Goal: Task Accomplishment & Management: Complete application form

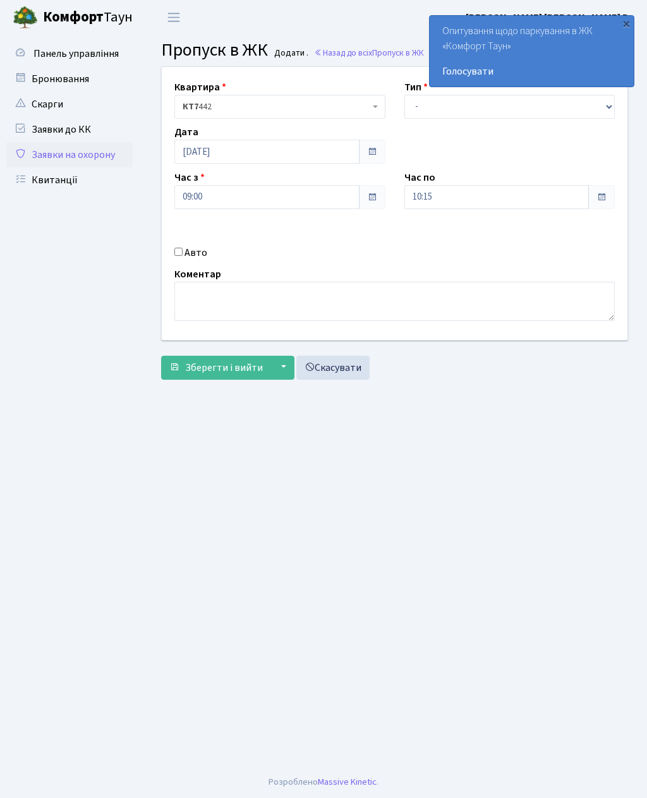
click at [624, 30] on div "×" at bounding box center [626, 23] width 13 height 13
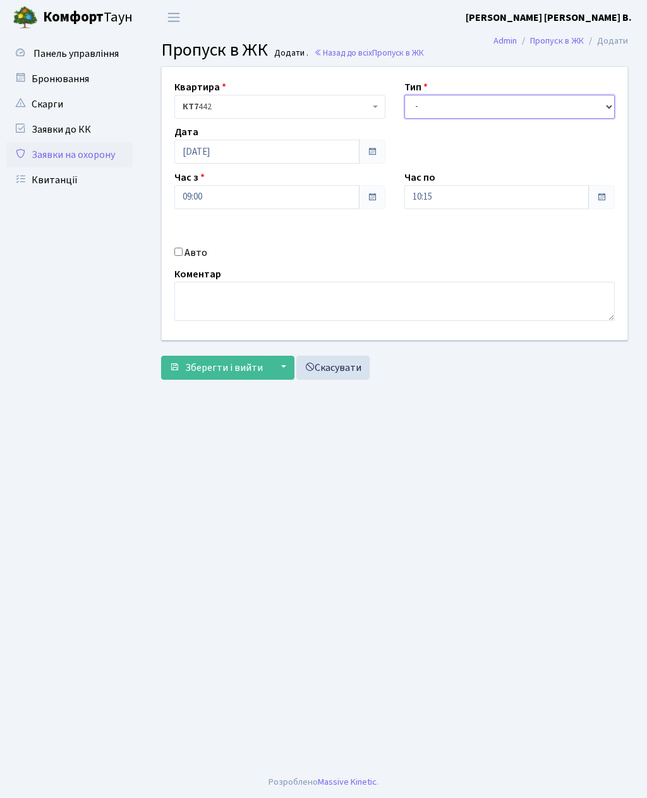
click at [473, 106] on select "- Доставка Таксі Гості Сервіс" at bounding box center [509, 107] width 211 height 24
select select "3"
click at [182, 252] on input "Авто" at bounding box center [178, 252] width 8 height 8
checkbox input "true"
click at [498, 196] on input "10:15" at bounding box center [496, 197] width 185 height 24
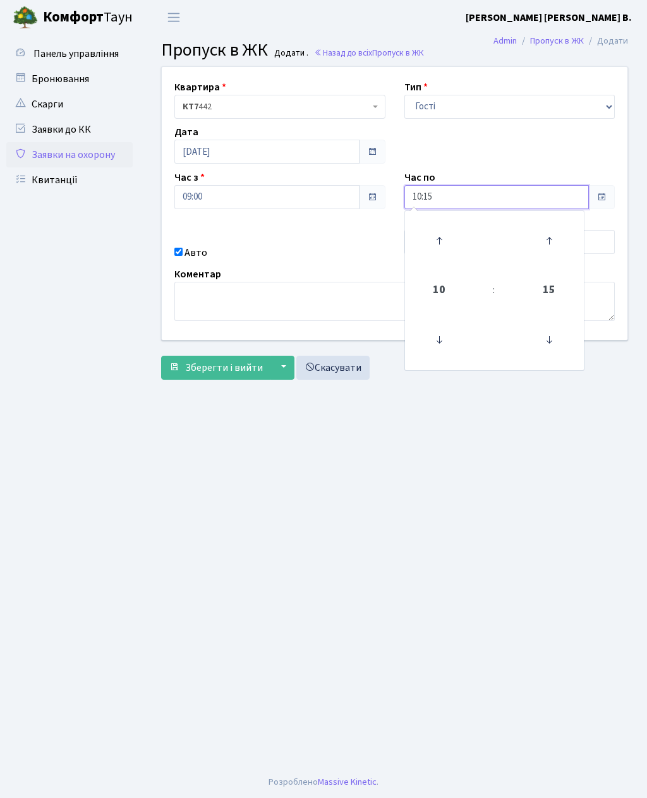
click at [443, 237] on icon at bounding box center [439, 241] width 34 height 34
click at [441, 245] on icon at bounding box center [439, 241] width 34 height 34
click at [438, 253] on icon at bounding box center [439, 241] width 34 height 34
click at [440, 244] on icon at bounding box center [439, 241] width 34 height 34
click at [450, 243] on icon at bounding box center [439, 241] width 34 height 34
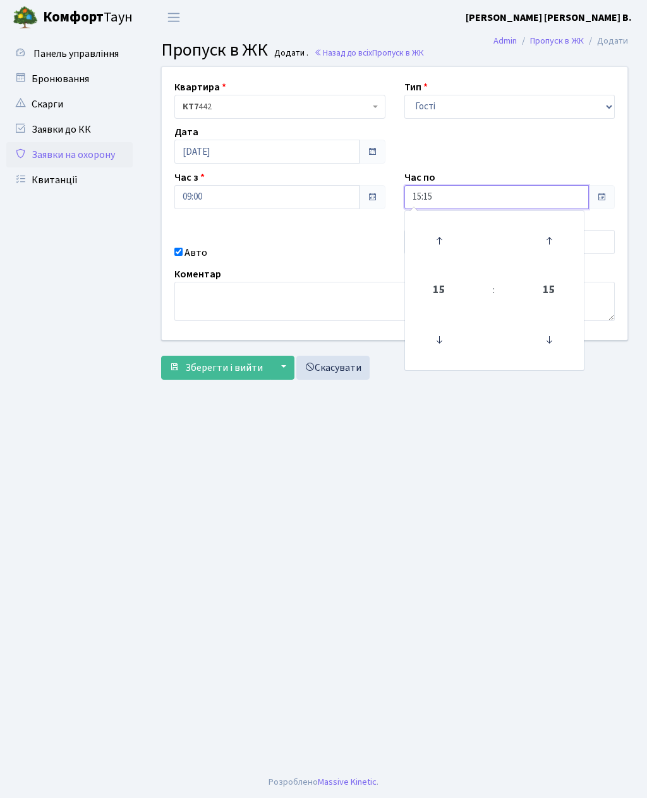
click at [447, 249] on icon at bounding box center [439, 241] width 34 height 34
click at [438, 248] on icon at bounding box center [439, 241] width 34 height 34
type input "17:15"
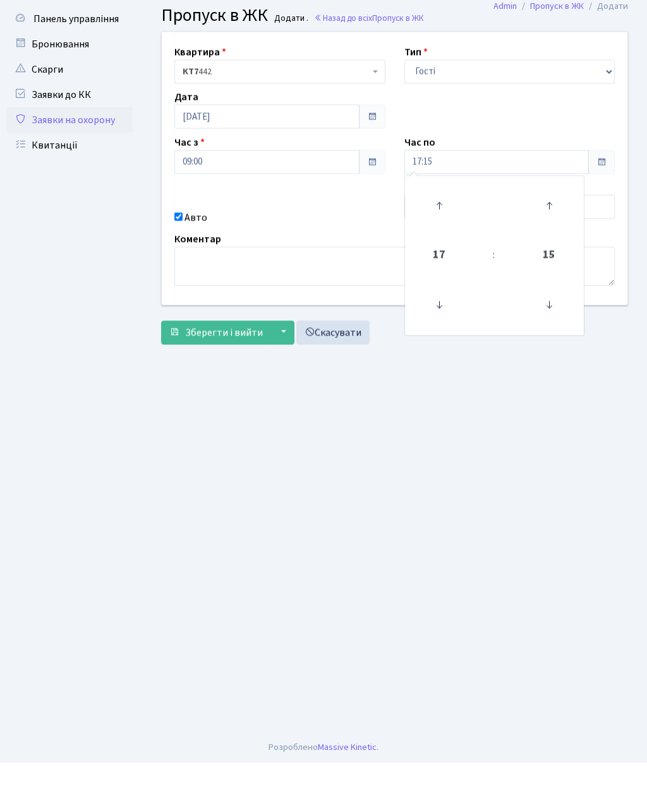
click at [359, 419] on main "Admin Пропуск в ЖК Додати Пропуск в ЖК Додати . Назад до всіх Пропуск в ЖК Квар…" at bounding box center [394, 400] width 505 height 731
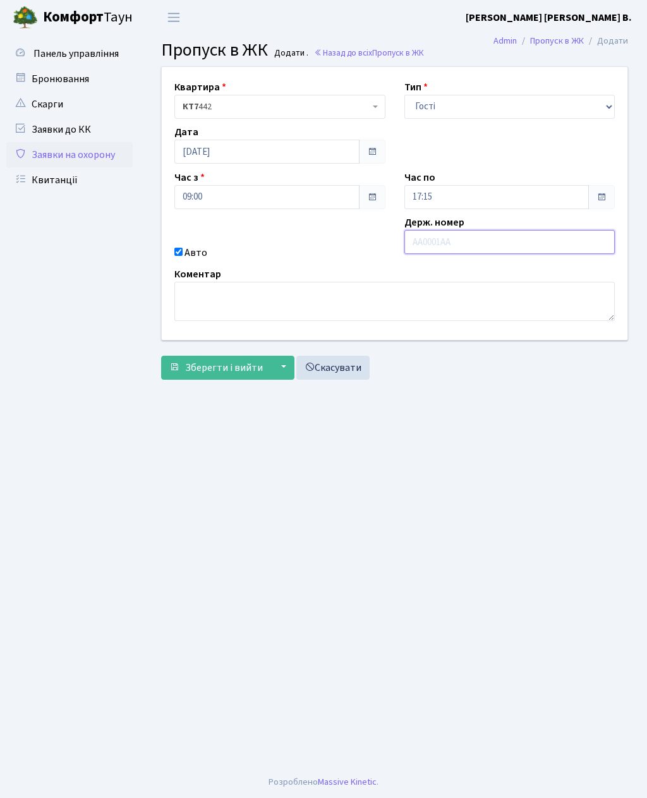
click at [480, 230] on input "text" at bounding box center [509, 242] width 211 height 24
click at [484, 230] on input "text" at bounding box center [509, 242] width 211 height 24
paste input "KA8408HI"
type input "KA8408HI"
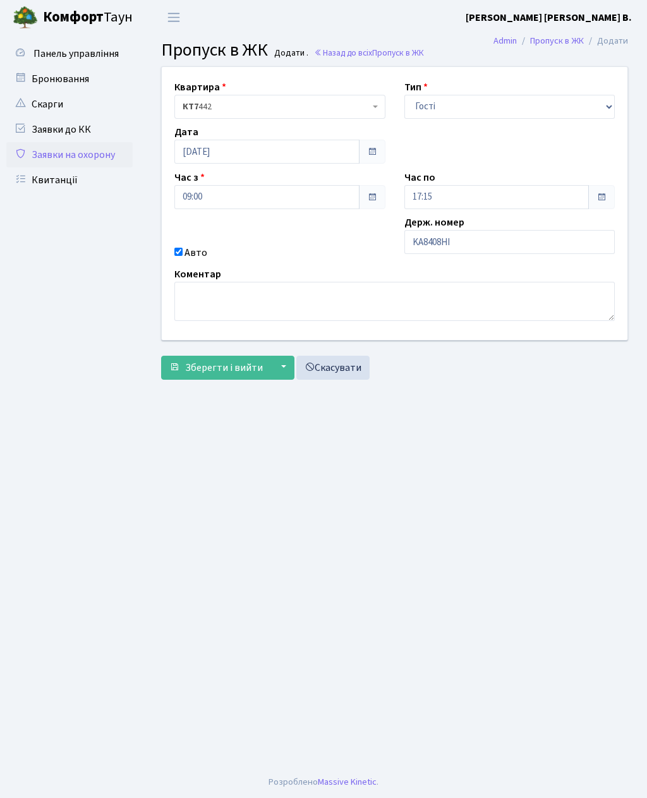
click at [229, 356] on button "Зберегти і вийти" at bounding box center [216, 368] width 110 height 24
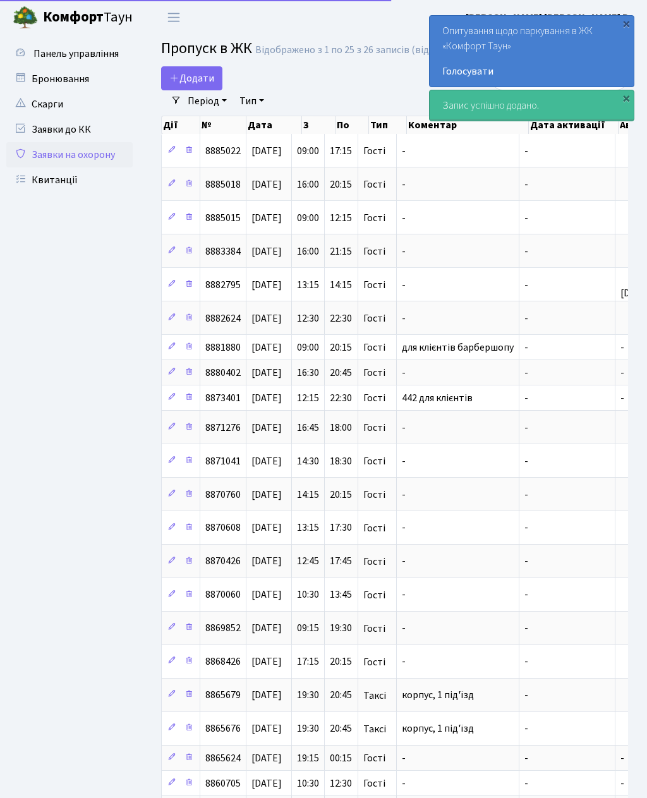
select select "25"
